Goal: Transaction & Acquisition: Purchase product/service

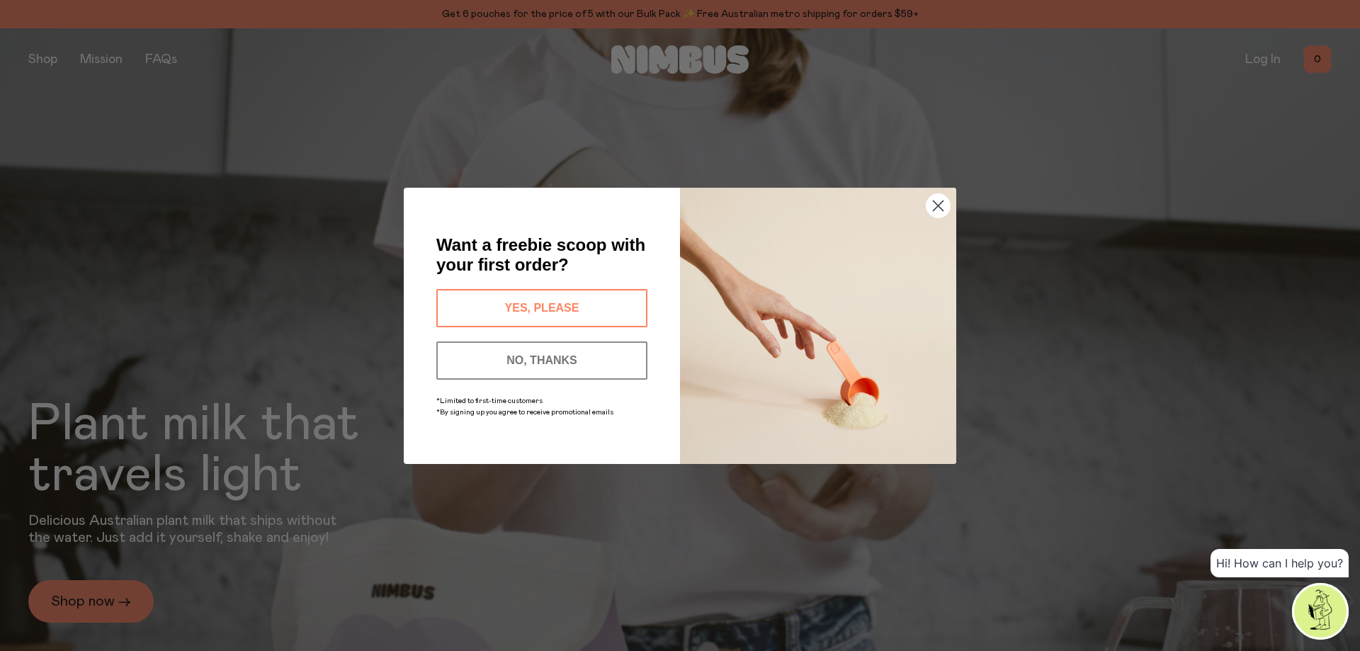
click at [938, 207] on circle "Close dialog" at bounding box center [938, 204] width 23 height 23
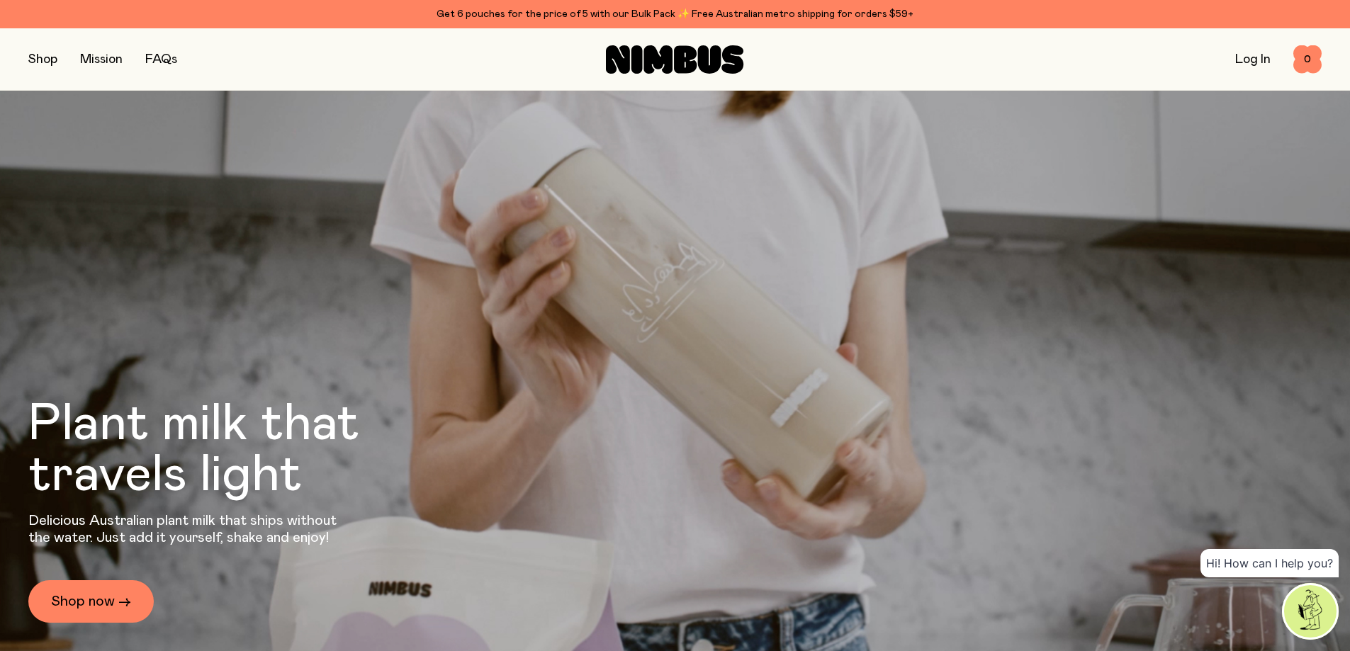
click at [45, 60] on button "button" at bounding box center [42, 60] width 29 height 20
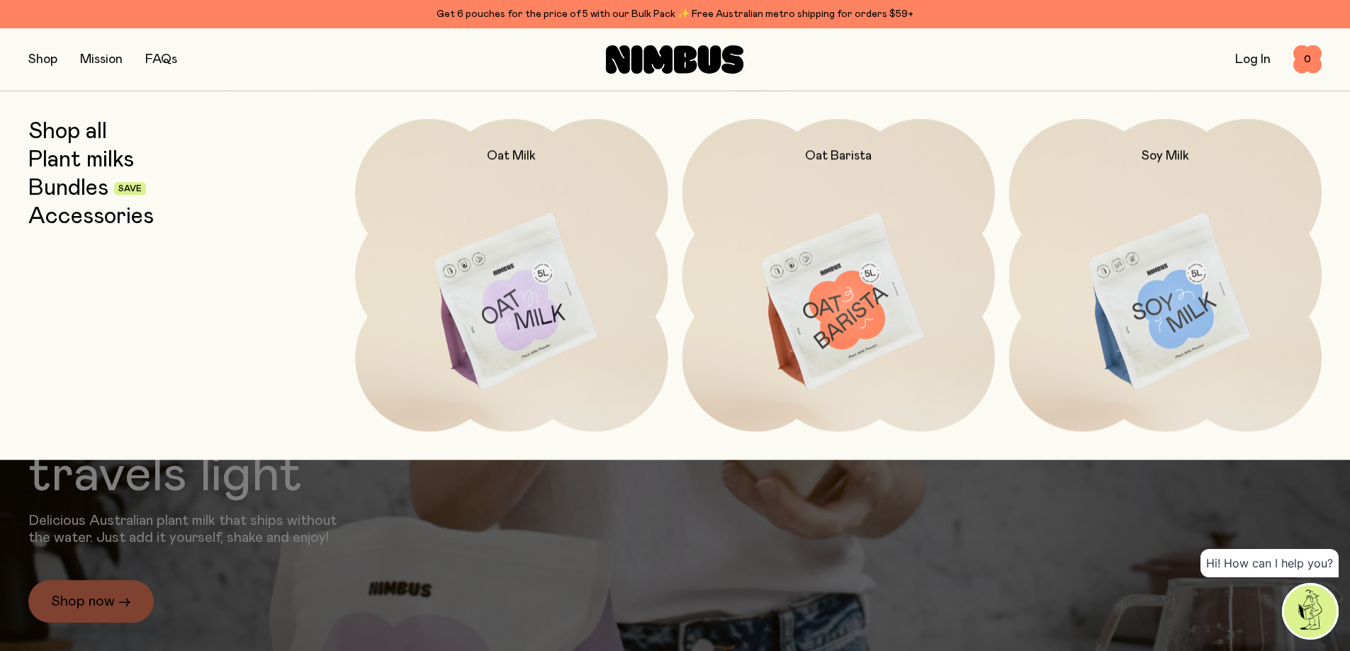
drag, startPoint x: 89, startPoint y: 135, endPoint x: 98, endPoint y: 135, distance: 8.5
click at [90, 135] on link "Shop all" at bounding box center [67, 132] width 79 height 26
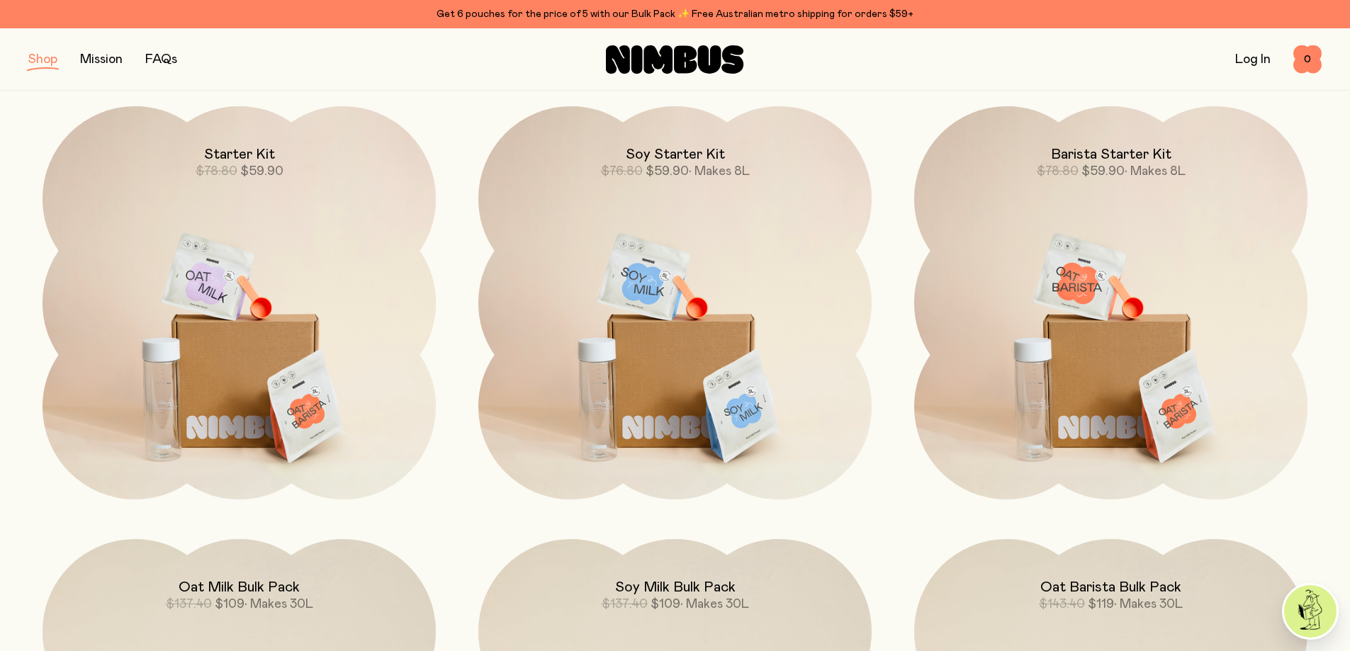
scroll to position [1275, 0]
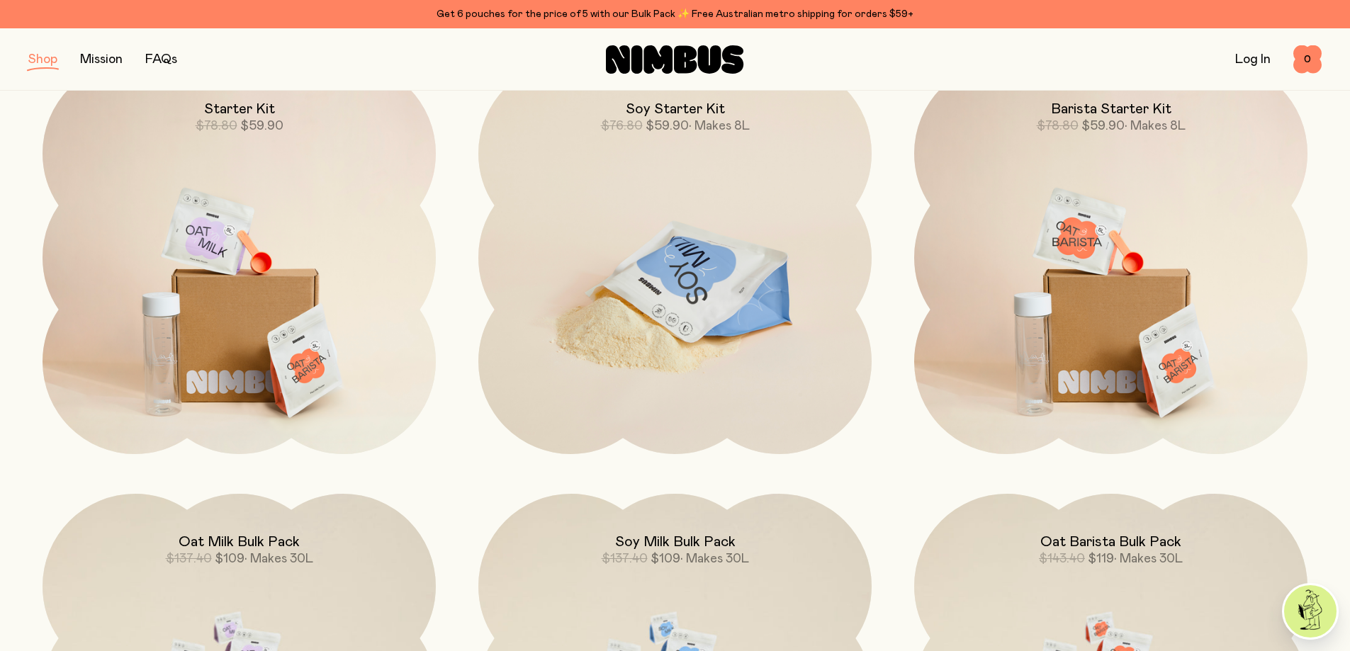
click at [696, 251] on img at bounding box center [674, 292] width 393 height 462
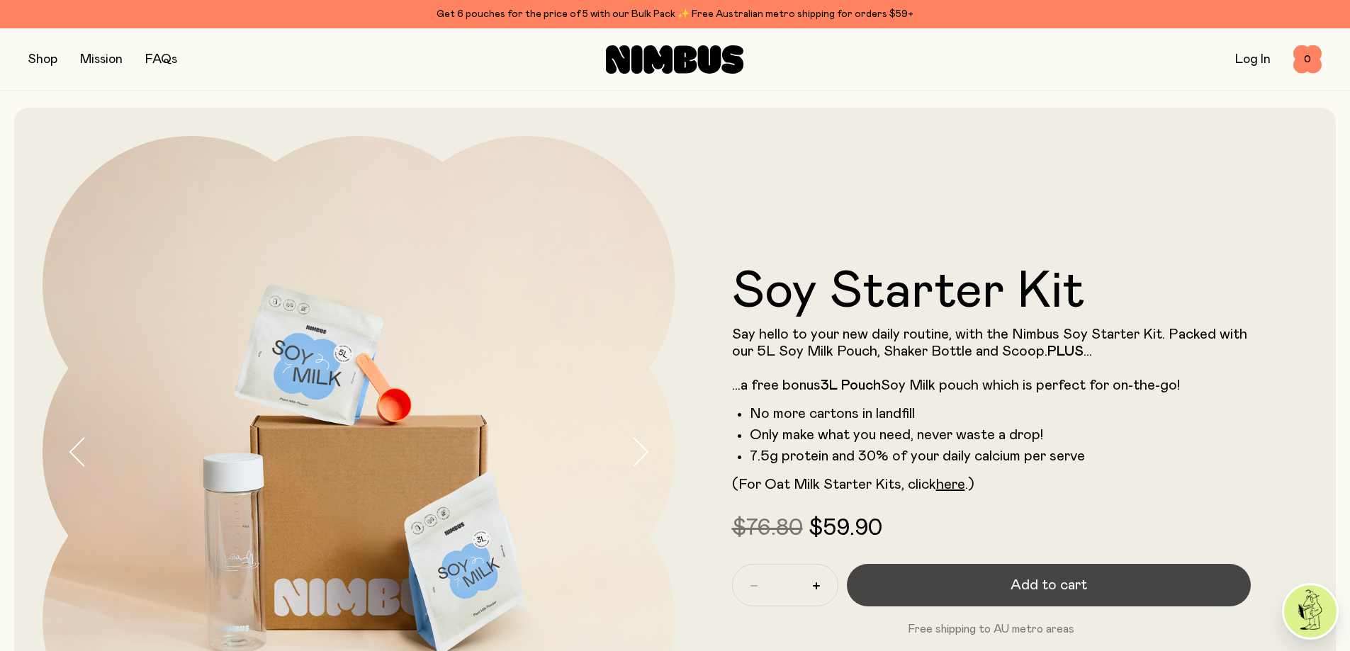
click at [1061, 587] on span "Add to cart" at bounding box center [1048, 585] width 77 height 20
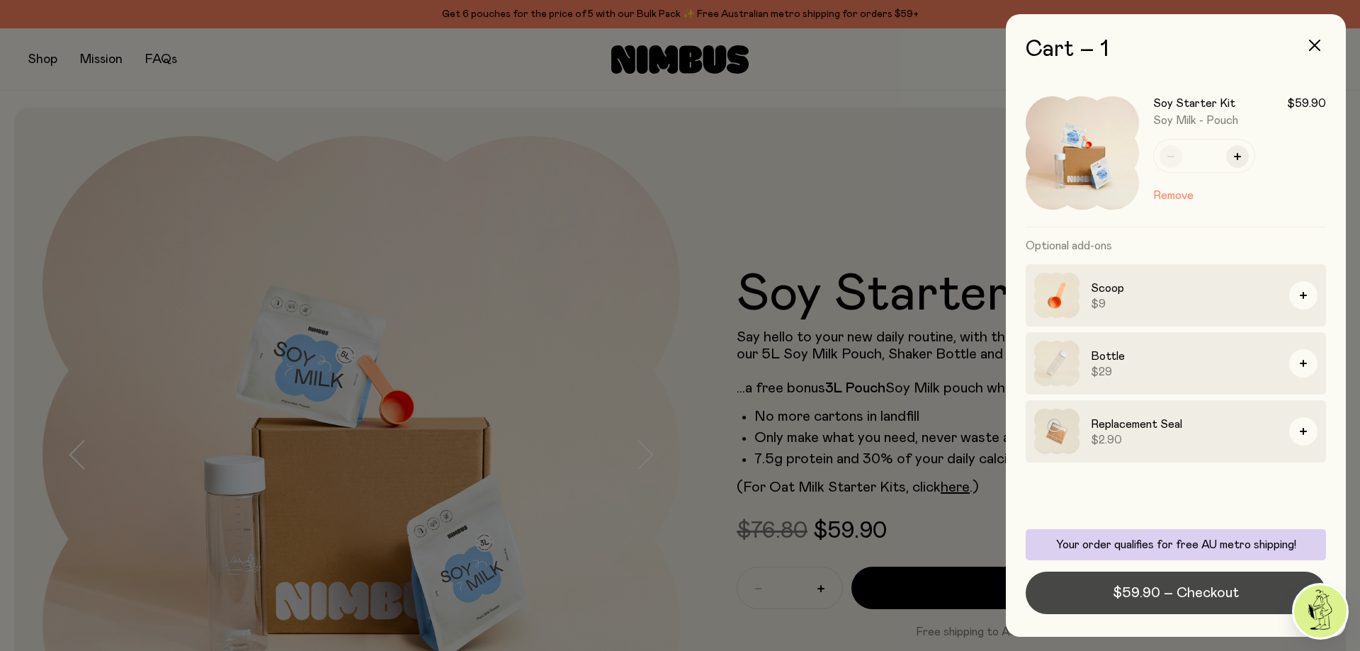
click at [1163, 595] on span "$59.90 – Checkout" at bounding box center [1176, 593] width 126 height 20
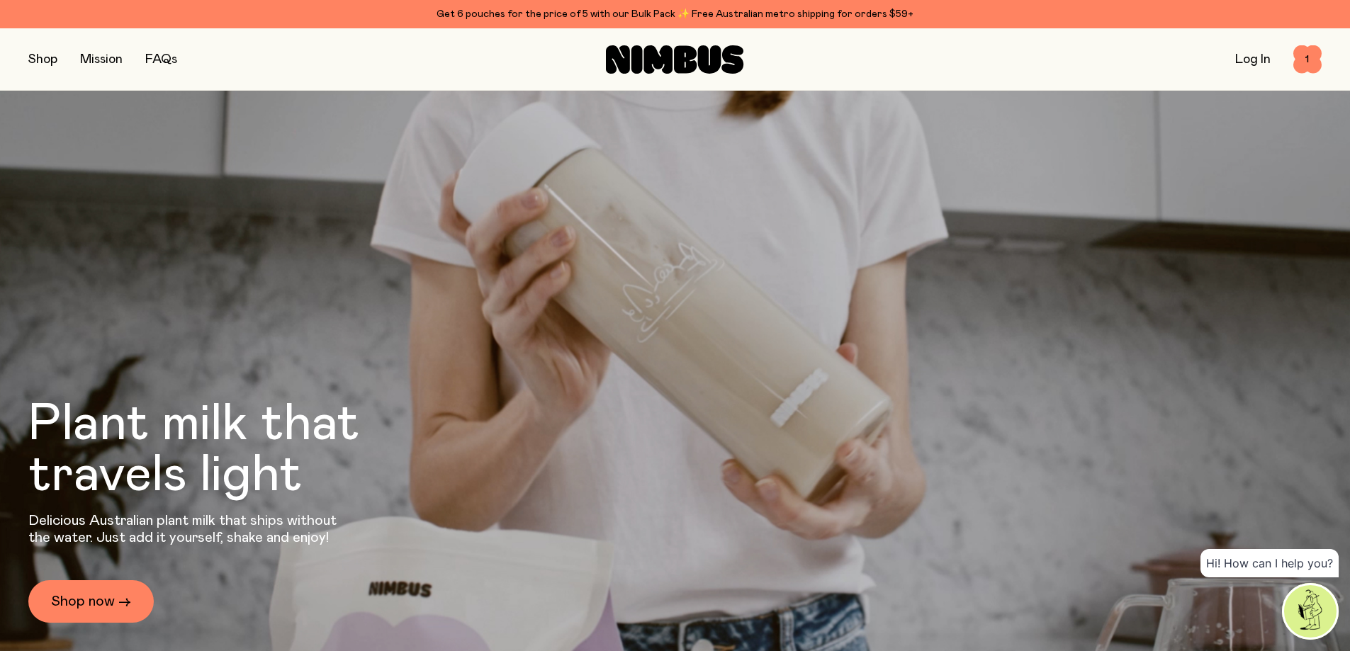
click at [46, 71] on div "Shop Mission FAQs Log In 1 1" at bounding box center [674, 59] width 1293 height 62
click at [52, 55] on button "button" at bounding box center [42, 60] width 29 height 20
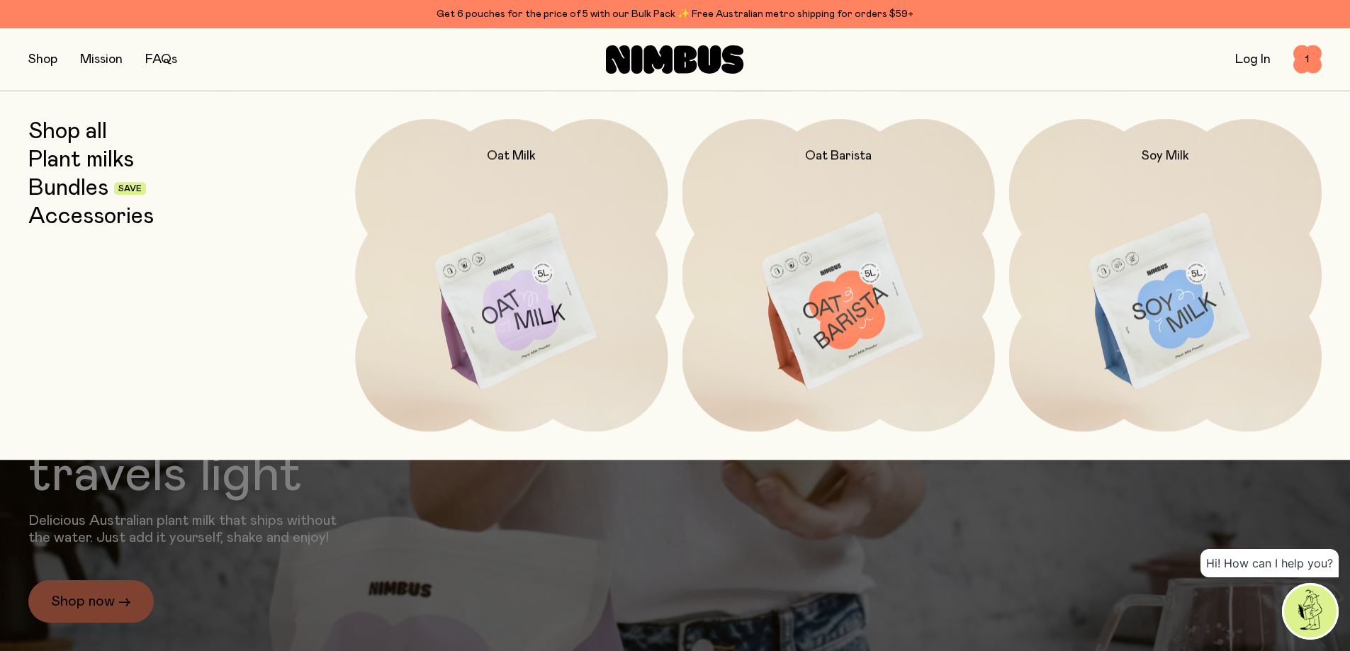
click at [83, 130] on link "Shop all" at bounding box center [67, 132] width 79 height 26
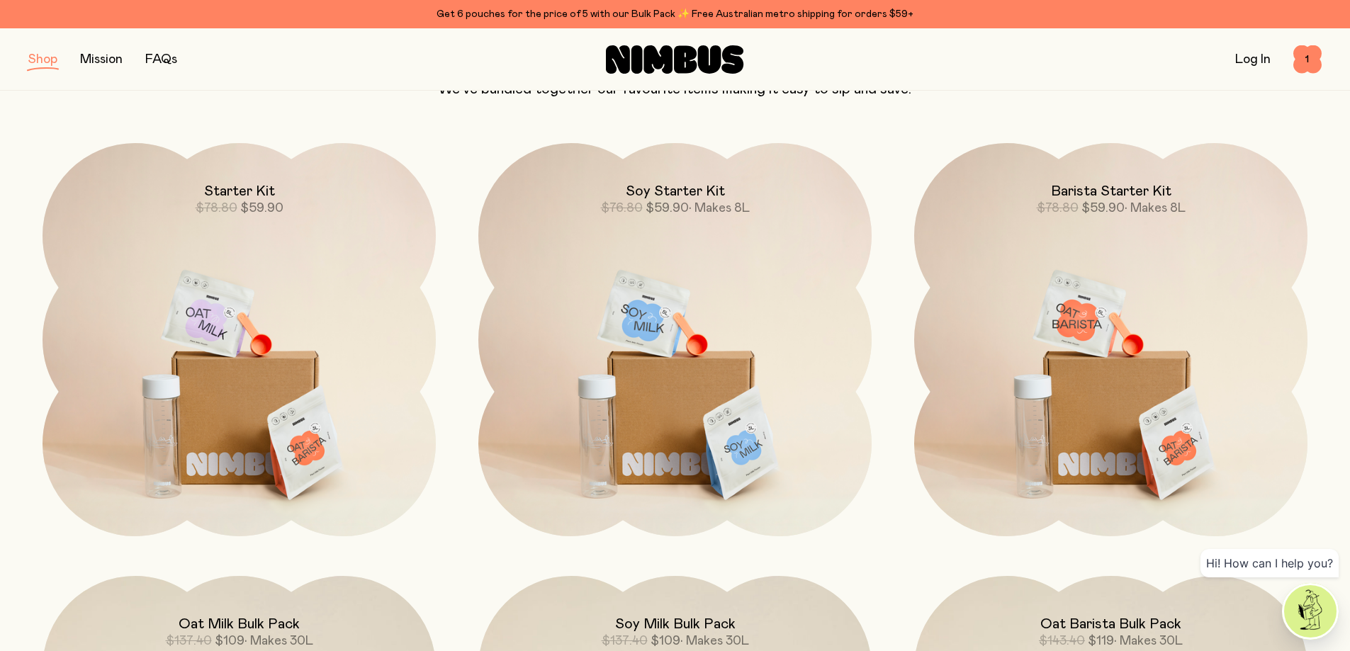
scroll to position [1204, 0]
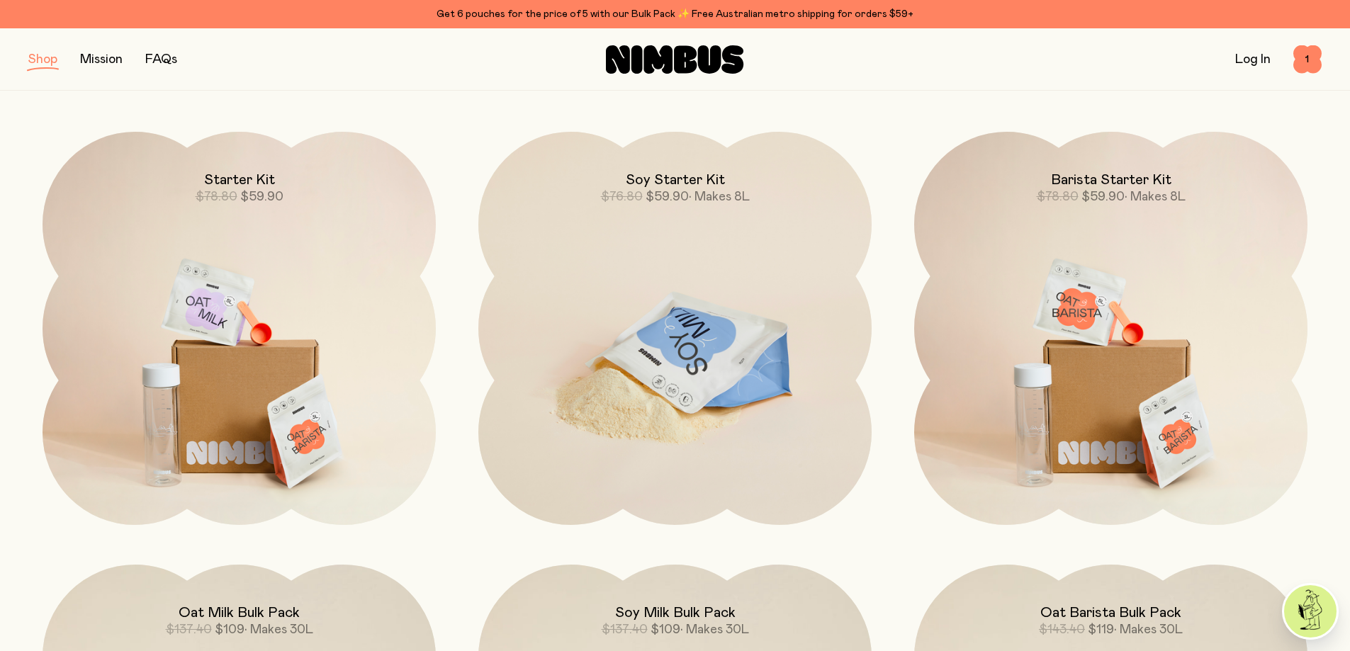
click at [689, 276] on img at bounding box center [674, 363] width 393 height 462
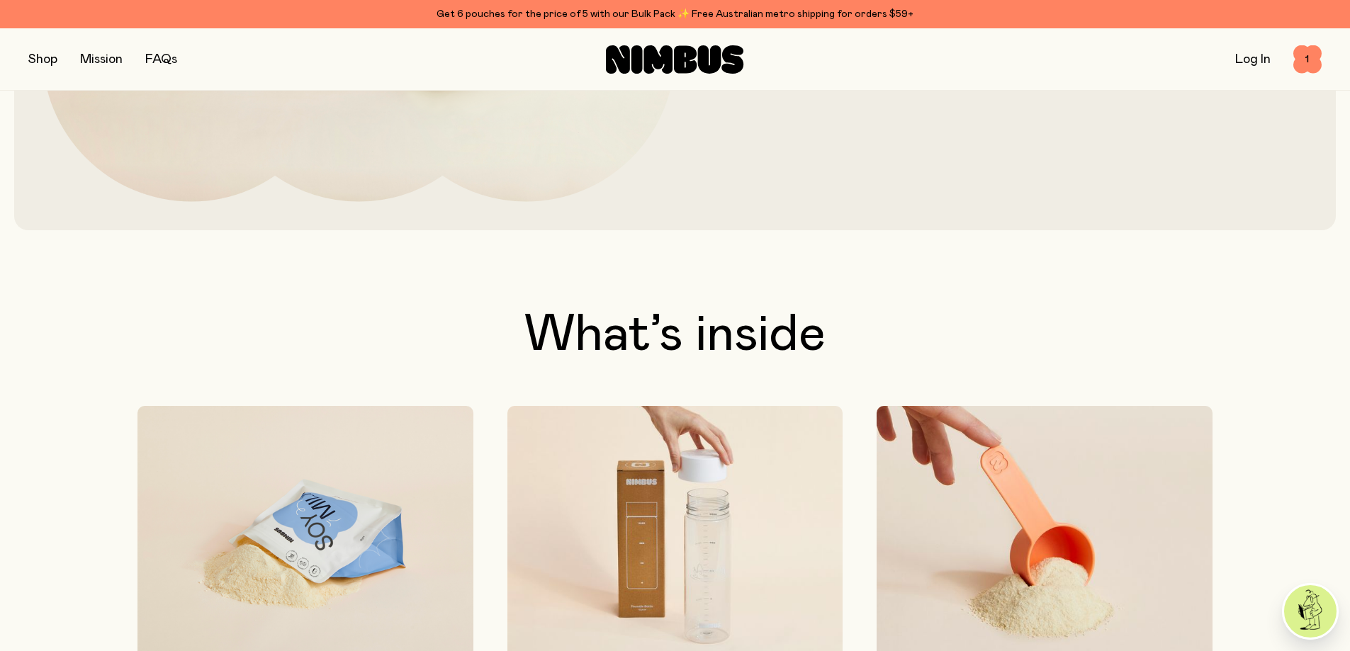
scroll to position [283, 0]
